Goal: Task Accomplishment & Management: Manage account settings

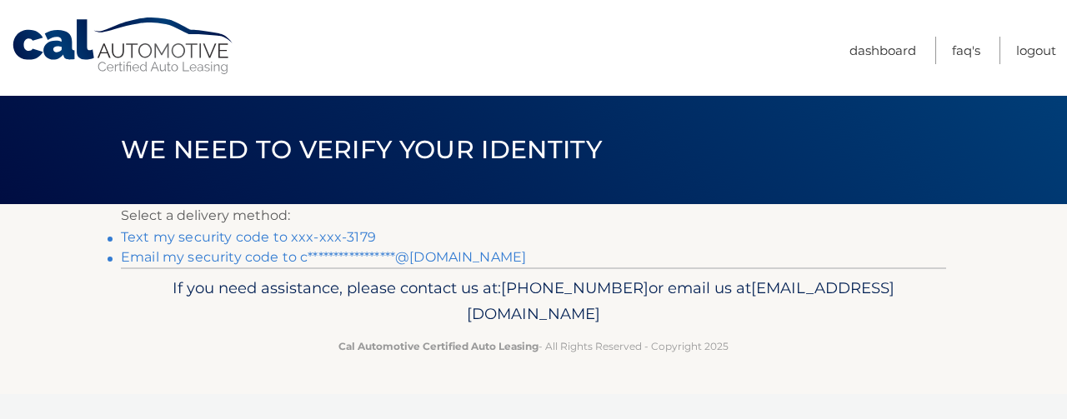
click at [353, 236] on link "Text my security code to xxx-xxx-3179" at bounding box center [248, 237] width 255 height 16
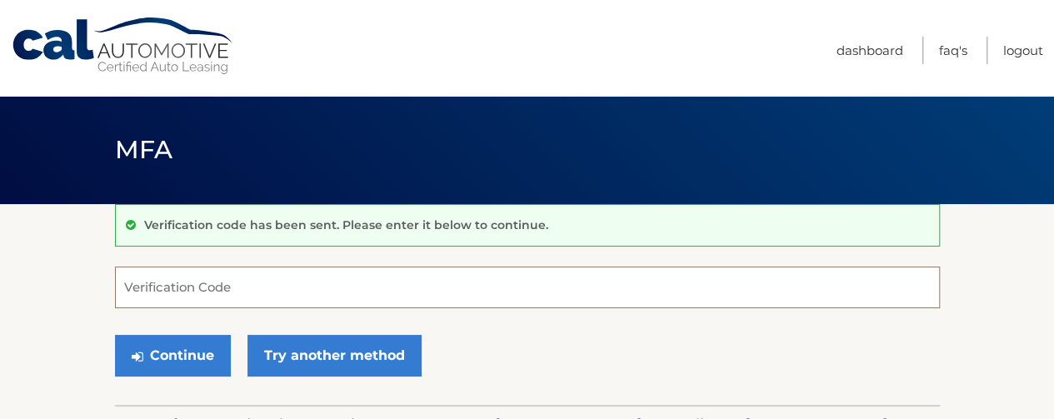
click at [250, 288] on input "Verification Code" at bounding box center [527, 288] width 825 height 42
type input "700310"
click at [177, 353] on button "Continue" at bounding box center [173, 356] width 116 height 42
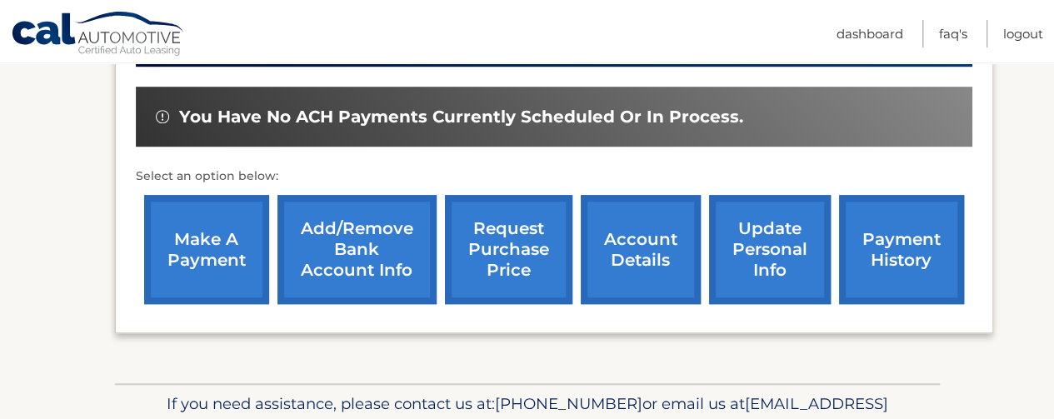
scroll to position [530, 0]
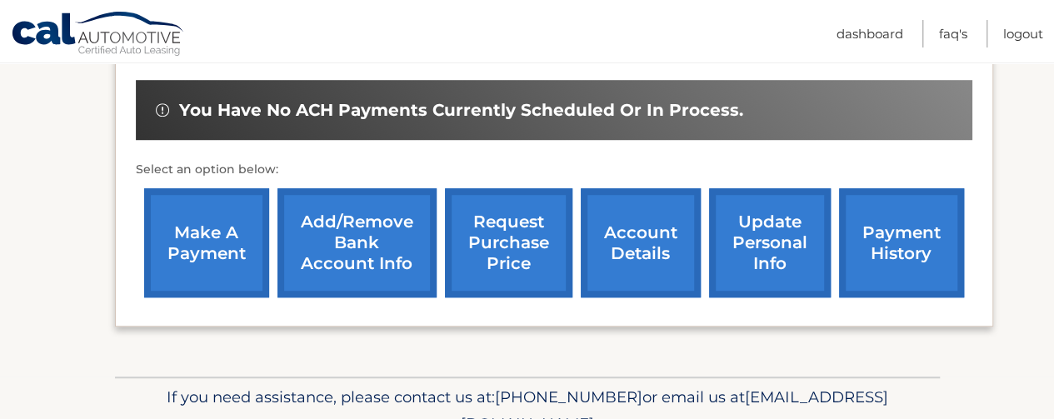
click at [205, 219] on link "make a payment" at bounding box center [206, 242] width 125 height 109
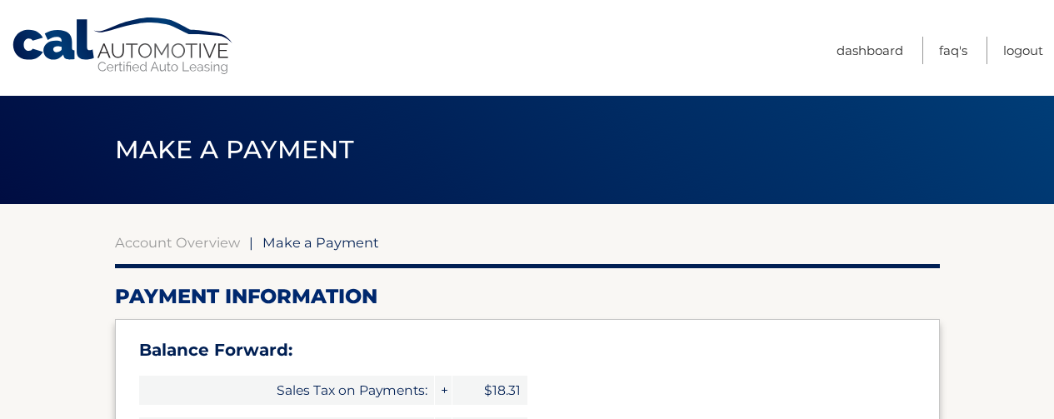
select select "NDFjNDA5YmEtYzEyZi00Yzc4LTg5YjctYmZmYjUyNjVlZmU3"
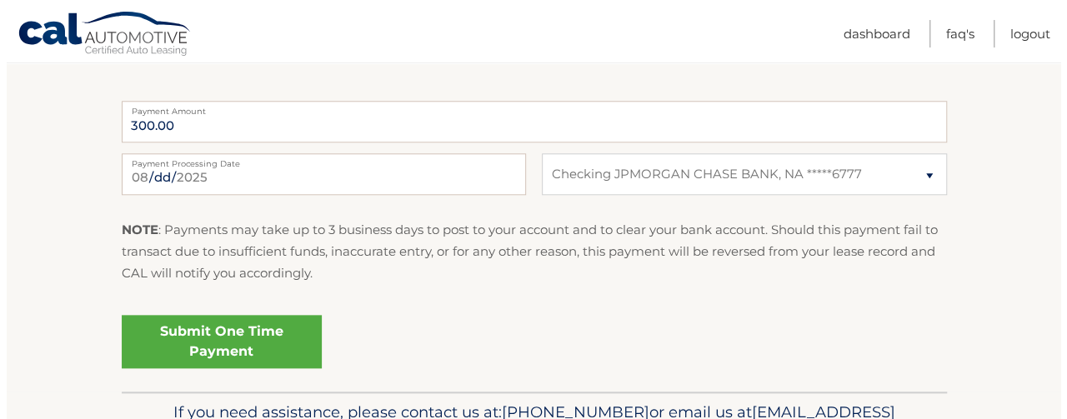
scroll to position [786, 0]
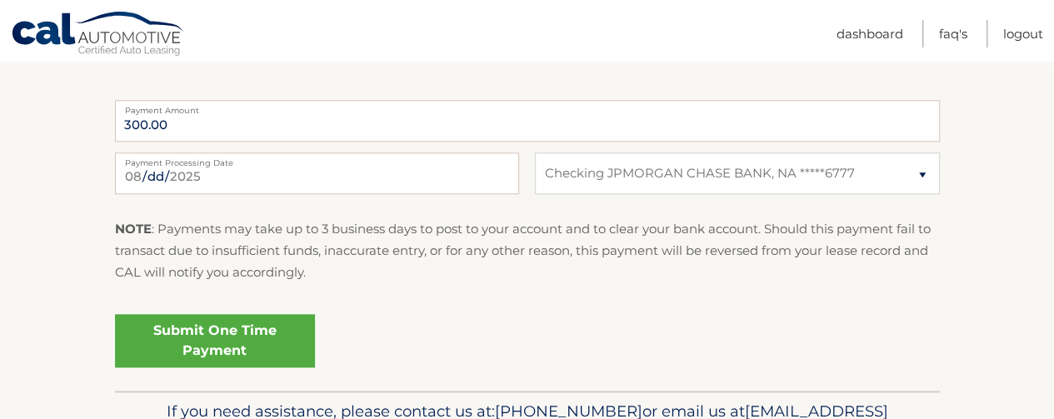
click at [210, 340] on link "Submit One Time Payment" at bounding box center [215, 340] width 200 height 53
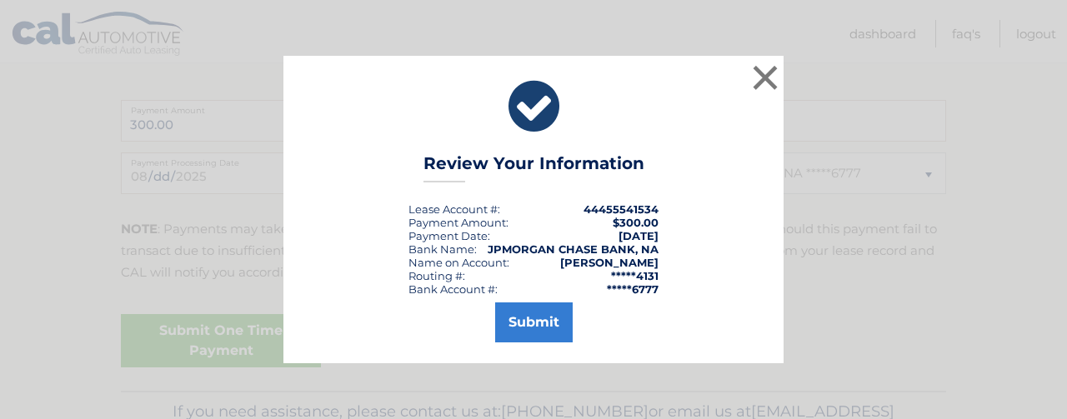
click at [545, 330] on button "Submit" at bounding box center [534, 323] width 78 height 40
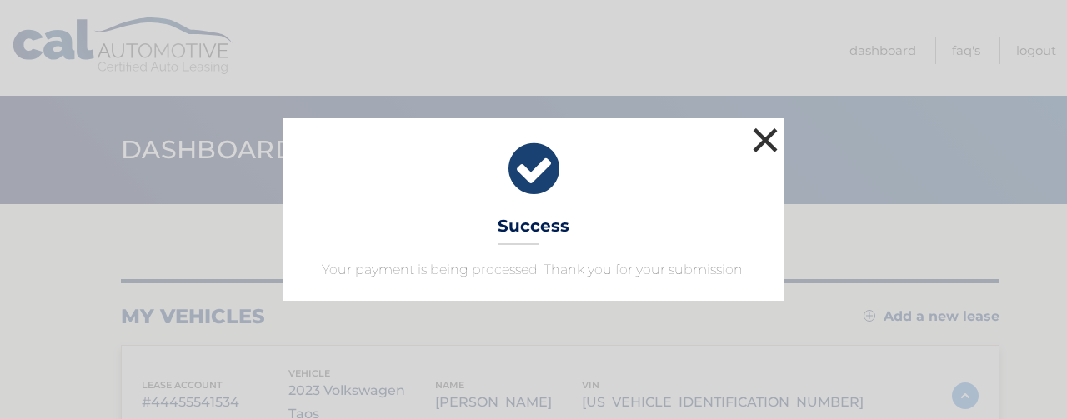
click at [759, 145] on button "×" at bounding box center [764, 139] width 33 height 33
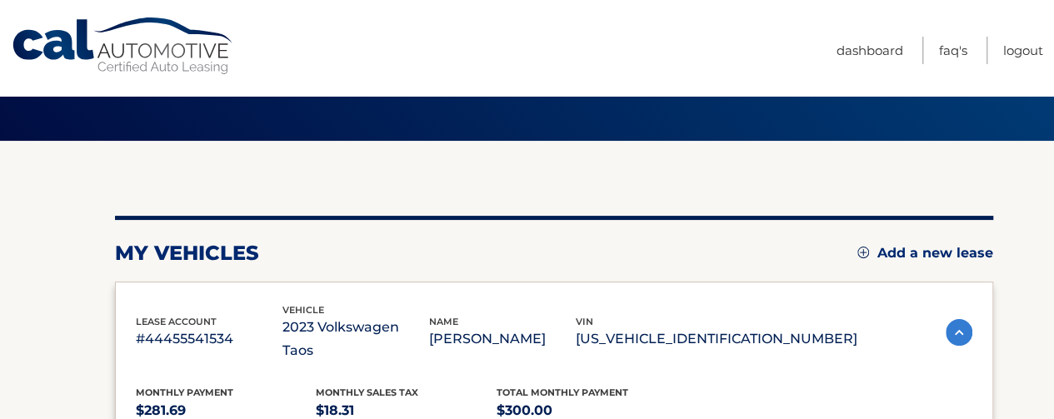
scroll to position [67, 0]
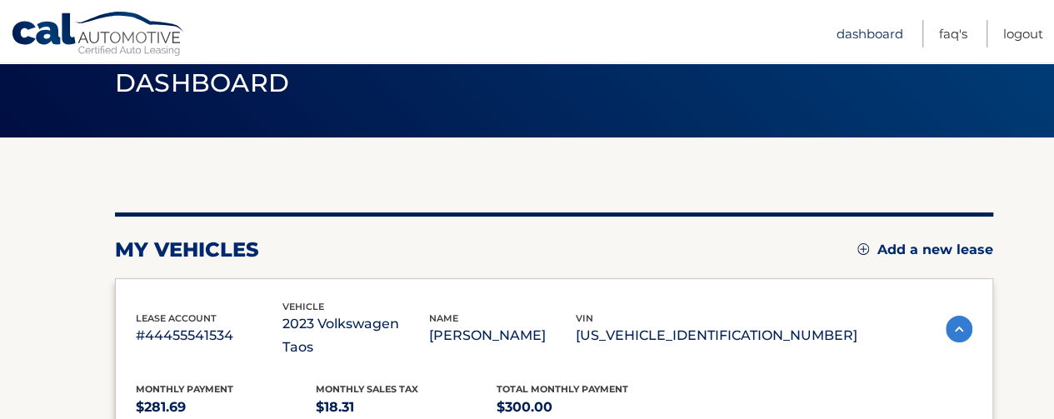
click at [865, 33] on link "Dashboard" at bounding box center [870, 34] width 67 height 28
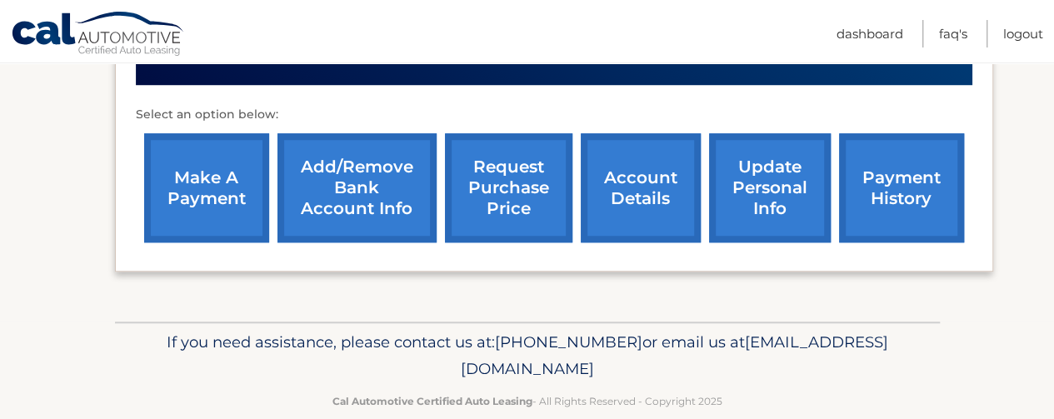
scroll to position [621, 0]
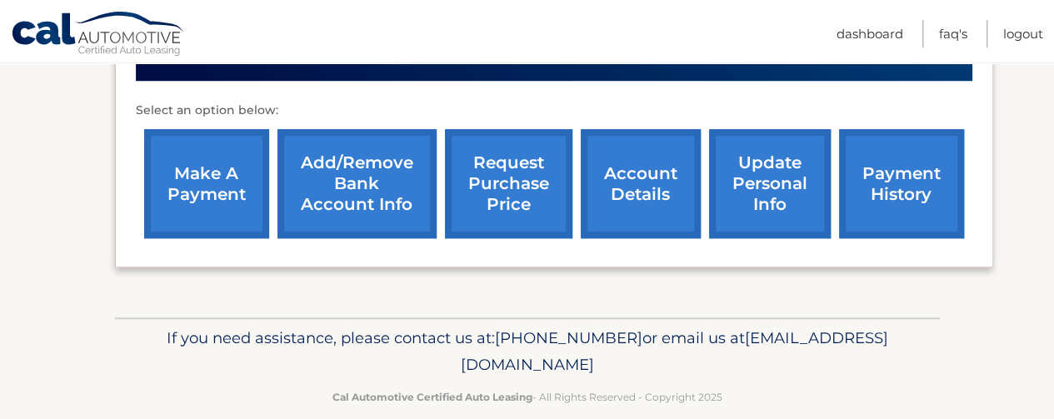
click at [632, 164] on link "account details" at bounding box center [641, 183] width 120 height 109
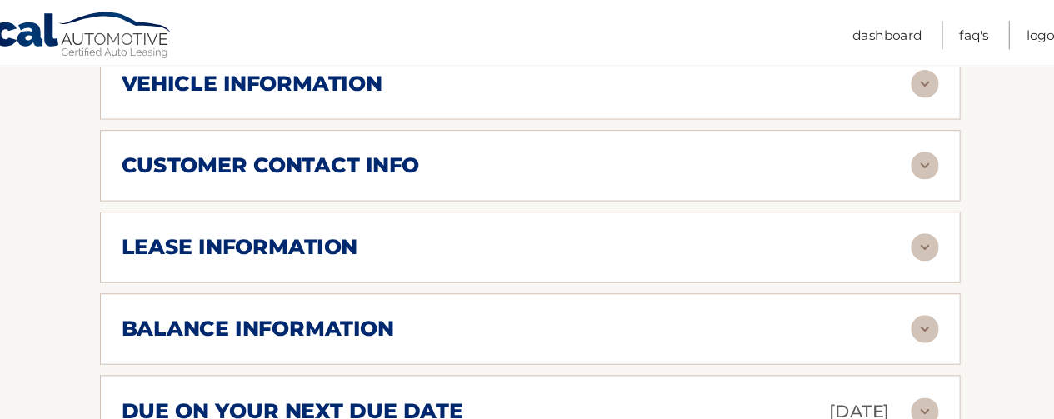
scroll to position [878, 0]
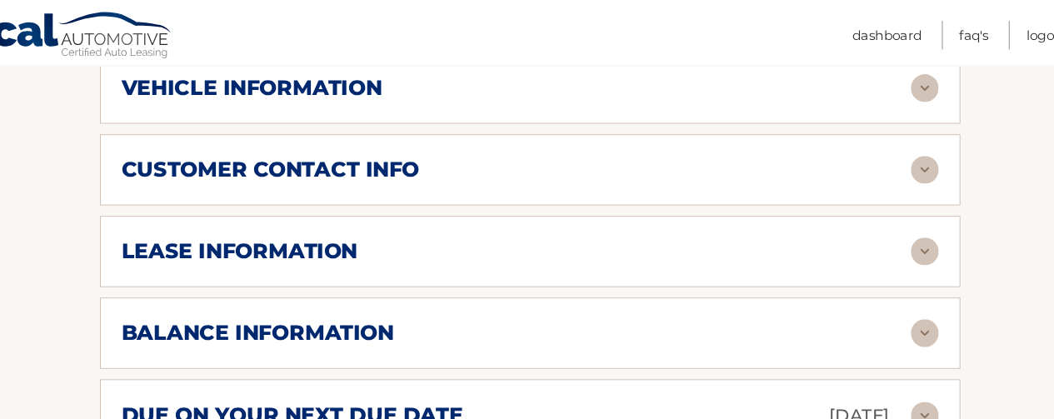
click at [301, 228] on h2 "lease information" at bounding box center [249, 240] width 227 height 25
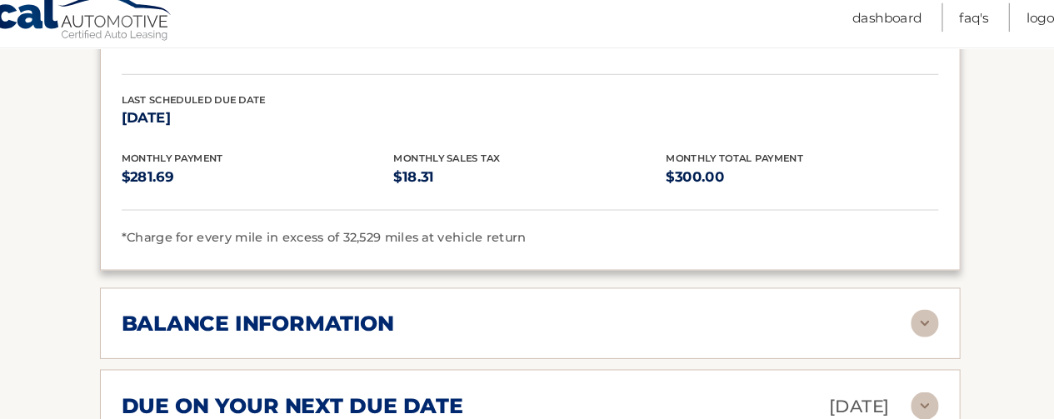
scroll to position [1208, 0]
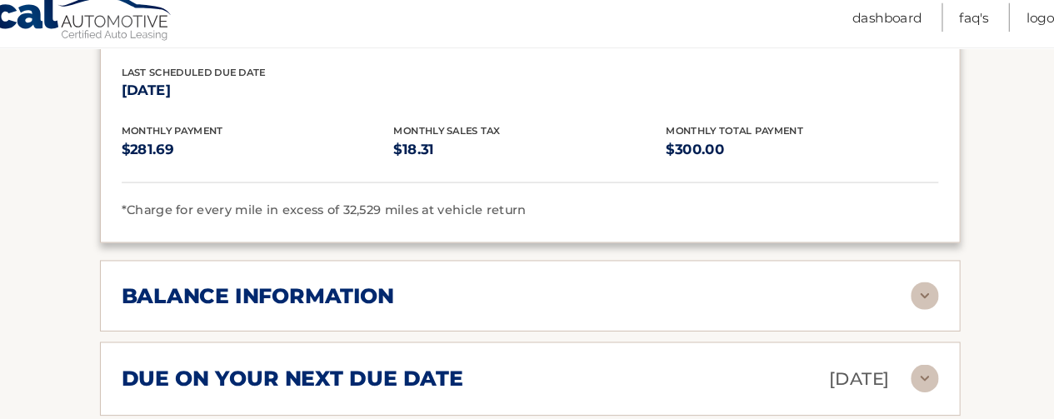
click at [382, 288] on h2 "balance information" at bounding box center [267, 300] width 262 height 25
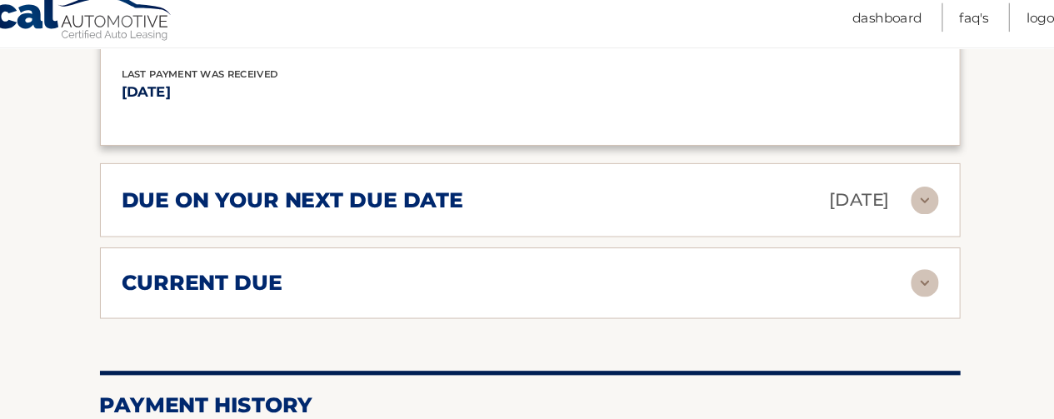
scroll to position [1590, 0]
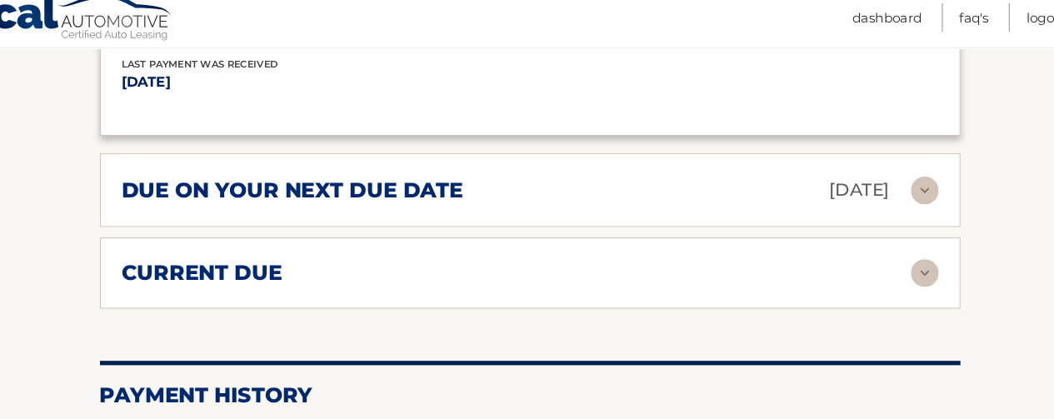
click at [181, 267] on h2 "current due" at bounding box center [213, 279] width 154 height 25
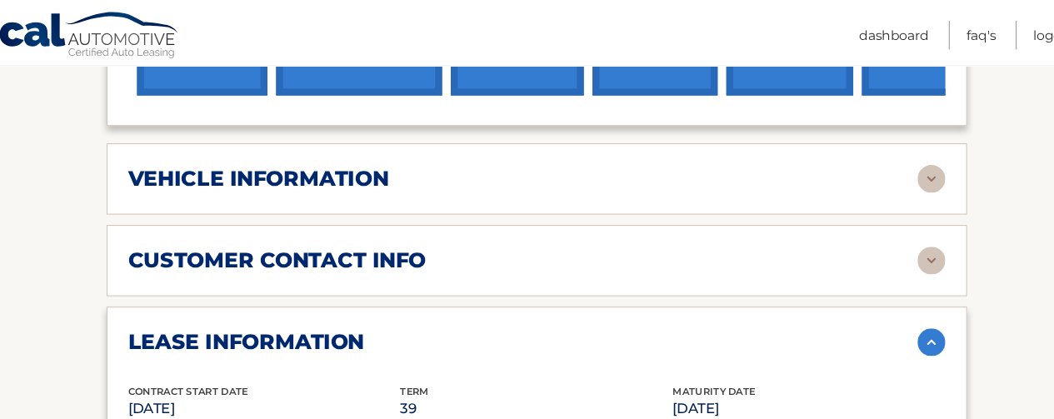
scroll to position [779, 0]
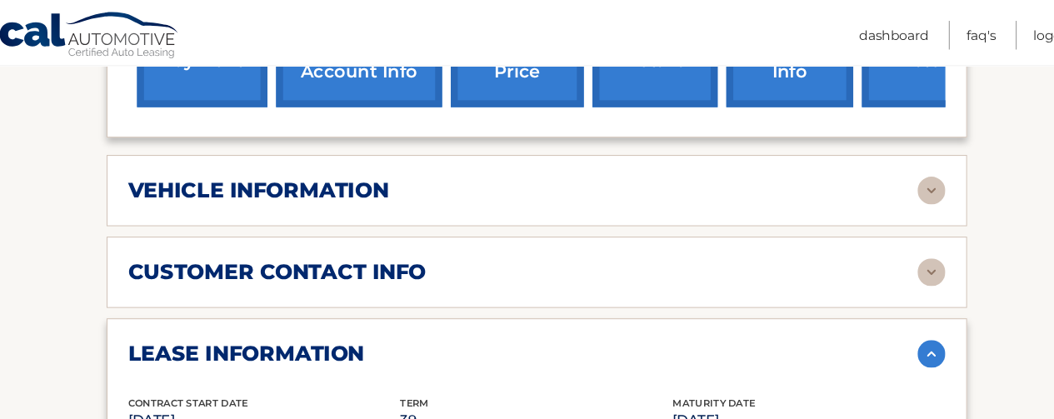
click at [179, 248] on h2 "customer contact info" at bounding box center [279, 260] width 286 height 25
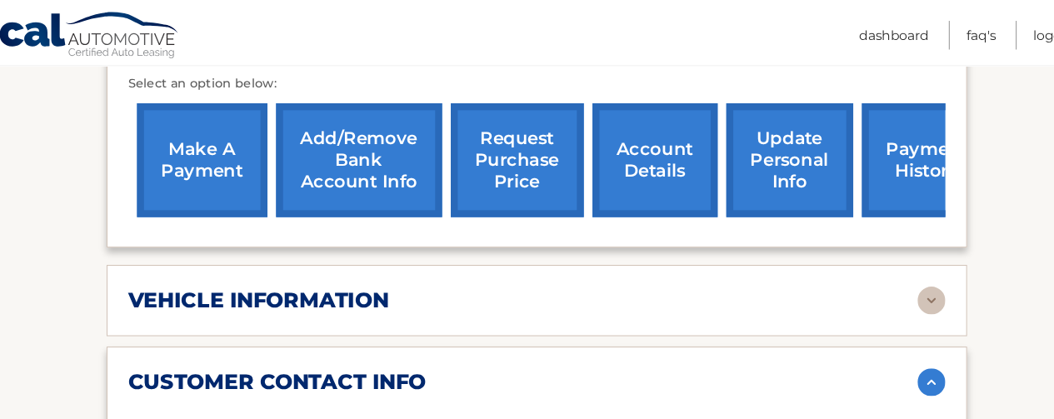
scroll to position [650, 0]
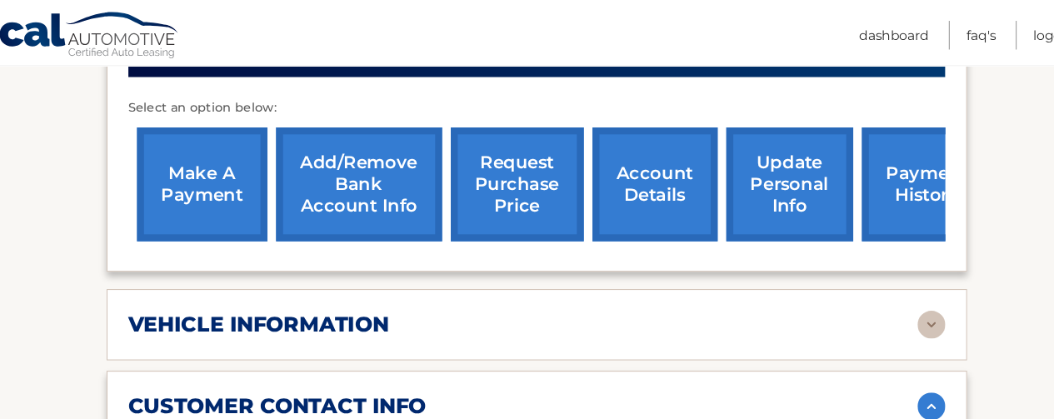
click at [172, 299] on h2 "vehicle information" at bounding box center [261, 311] width 250 height 25
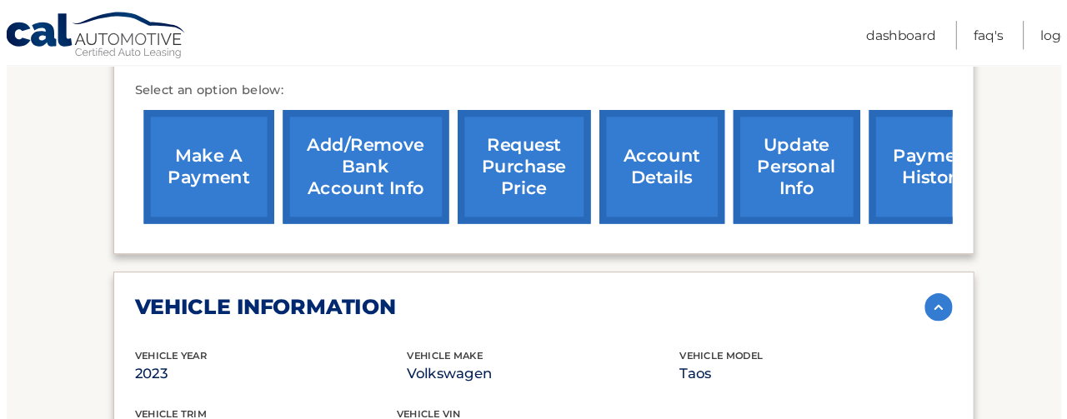
scroll to position [643, 0]
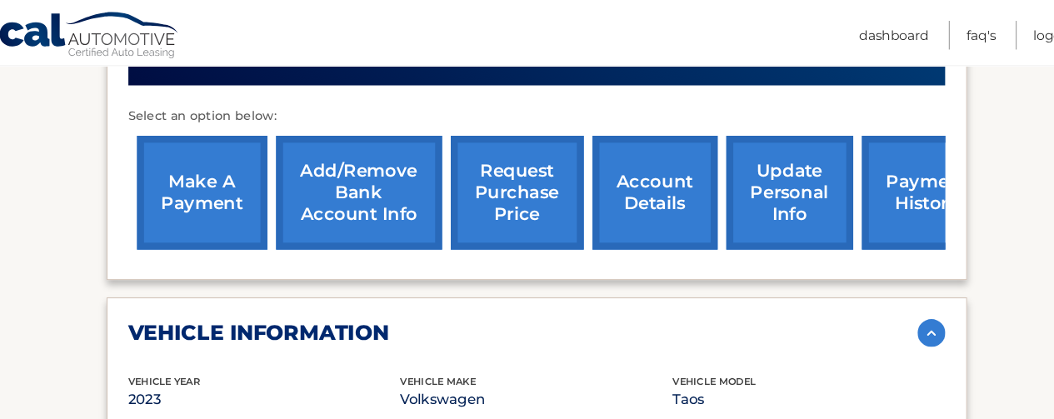
click at [539, 153] on link "request purchase price" at bounding box center [509, 184] width 128 height 109
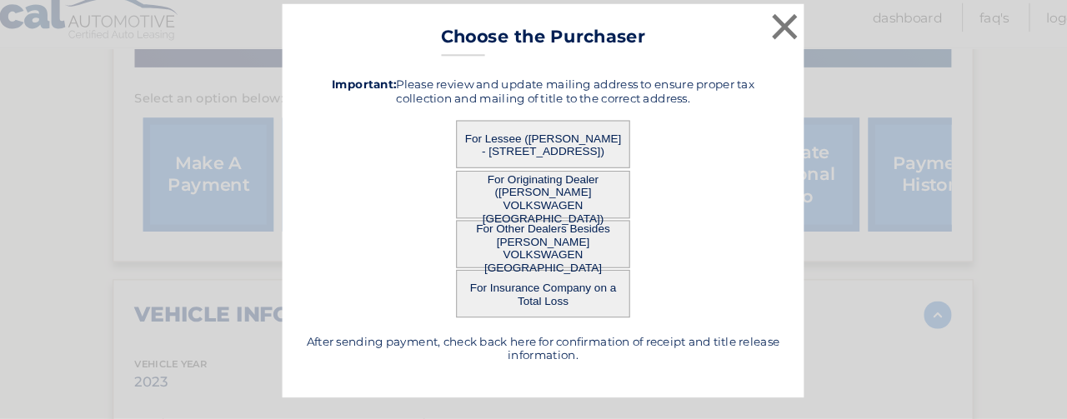
click at [770, 44] on button "×" at bounding box center [764, 42] width 33 height 33
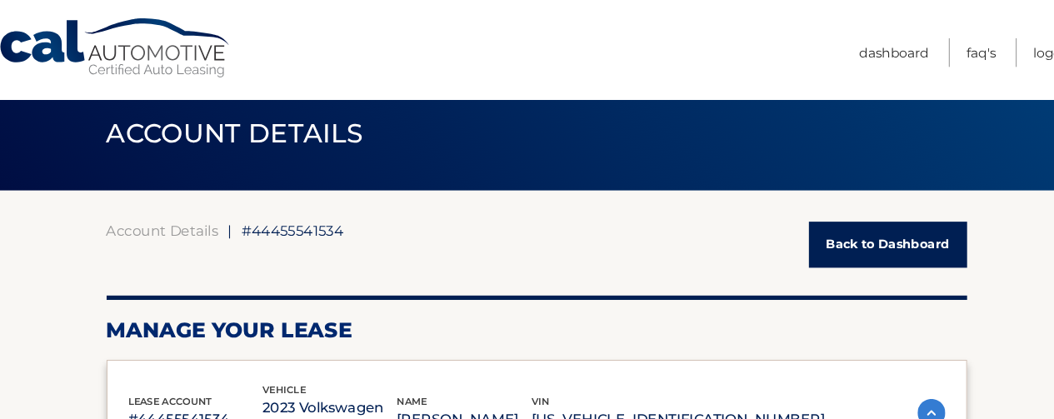
scroll to position [0, 0]
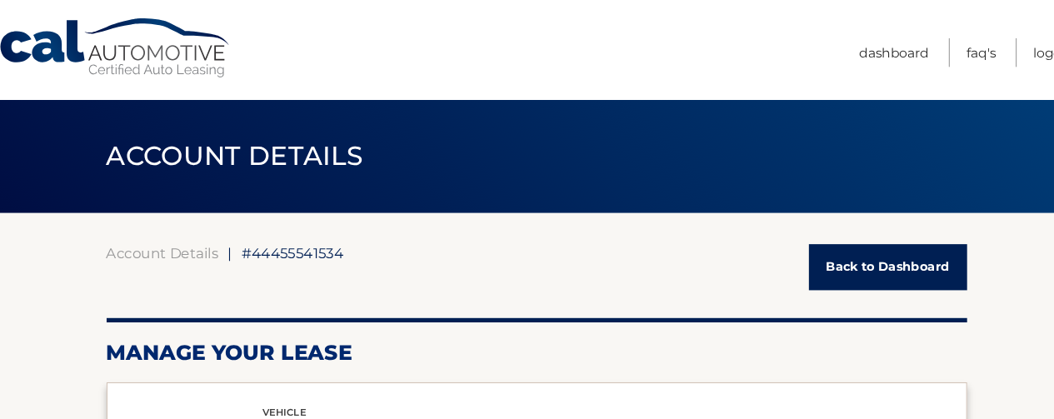
click at [1005, 46] on link "Logout" at bounding box center [1023, 51] width 40 height 28
